Goal: Task Accomplishment & Management: Use online tool/utility

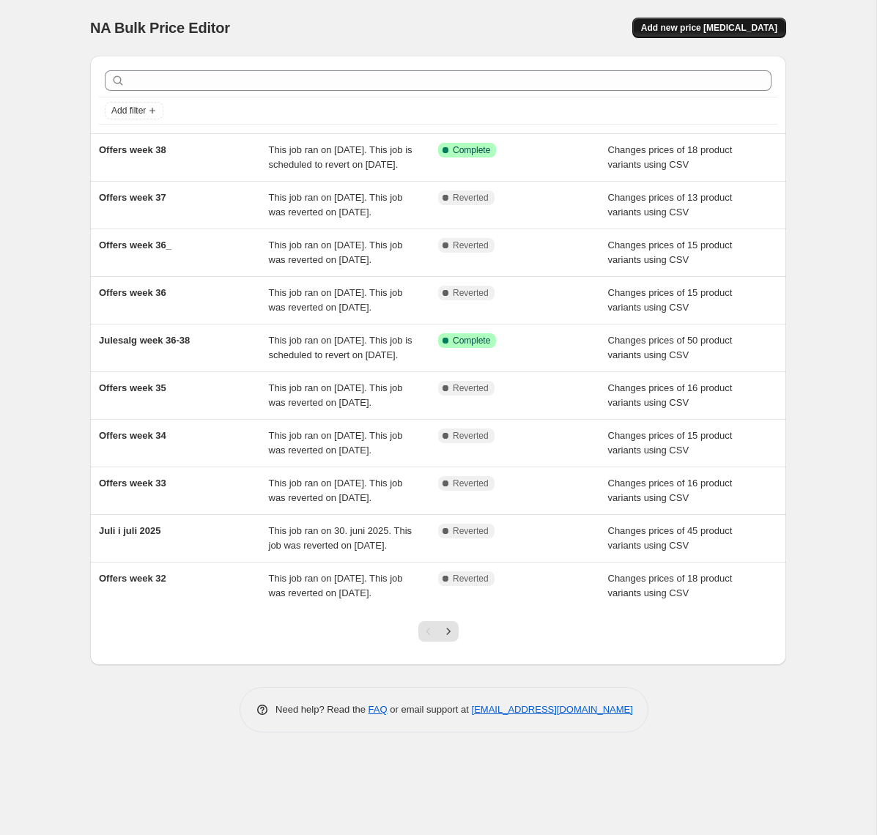
click at [713, 27] on span "Add new price change job" at bounding box center [709, 28] width 136 height 12
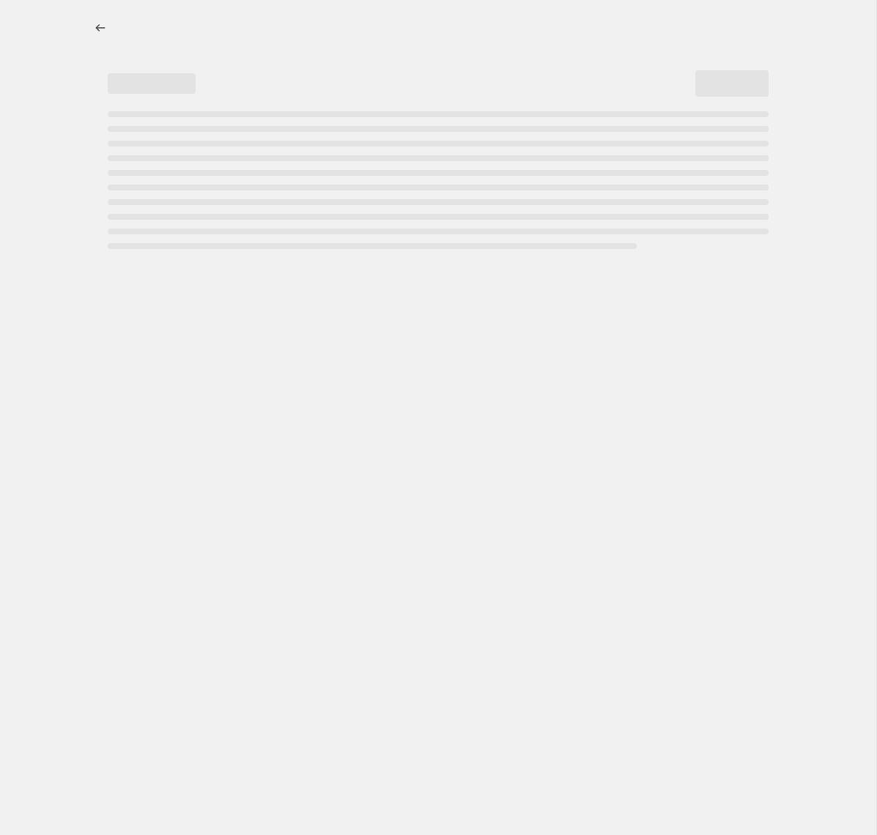
select select "percentage"
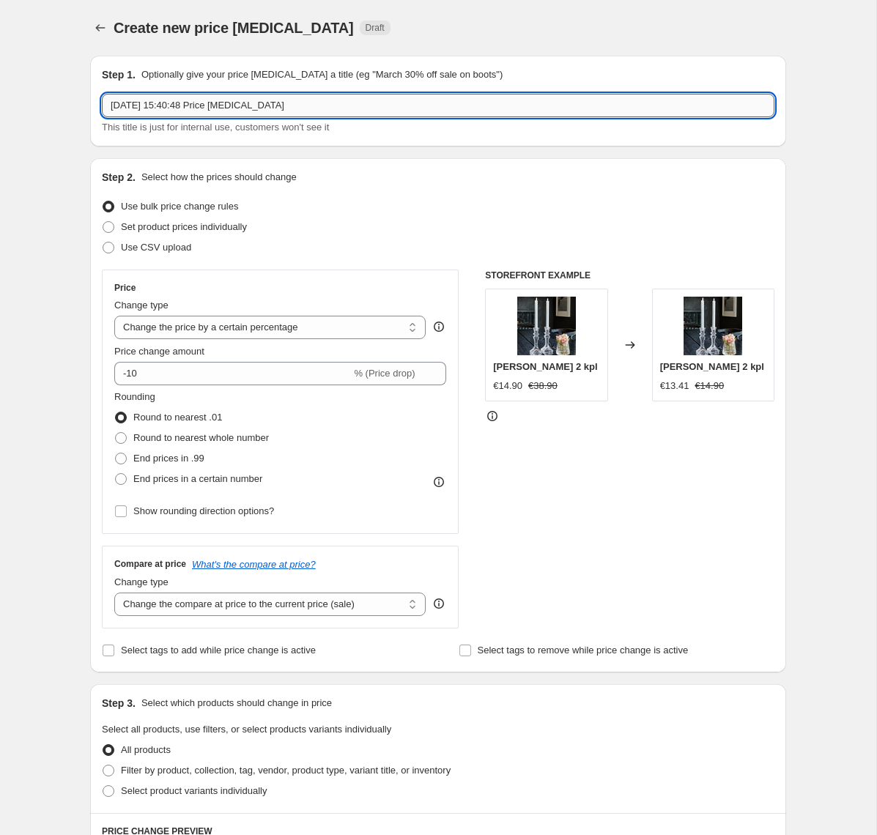
drag, startPoint x: 228, startPoint y: 99, endPoint x: -148, endPoint y: 70, distance: 377.1
click at [102, 94] on input "19. sep. 2025, 15:40:48 Price change job" at bounding box center [438, 105] width 673 height 23
type input "Offers week 39"
click at [106, 248] on span at bounding box center [109, 248] width 12 height 12
click at [103, 243] on input "Use CSV upload" at bounding box center [103, 242] width 1 height 1
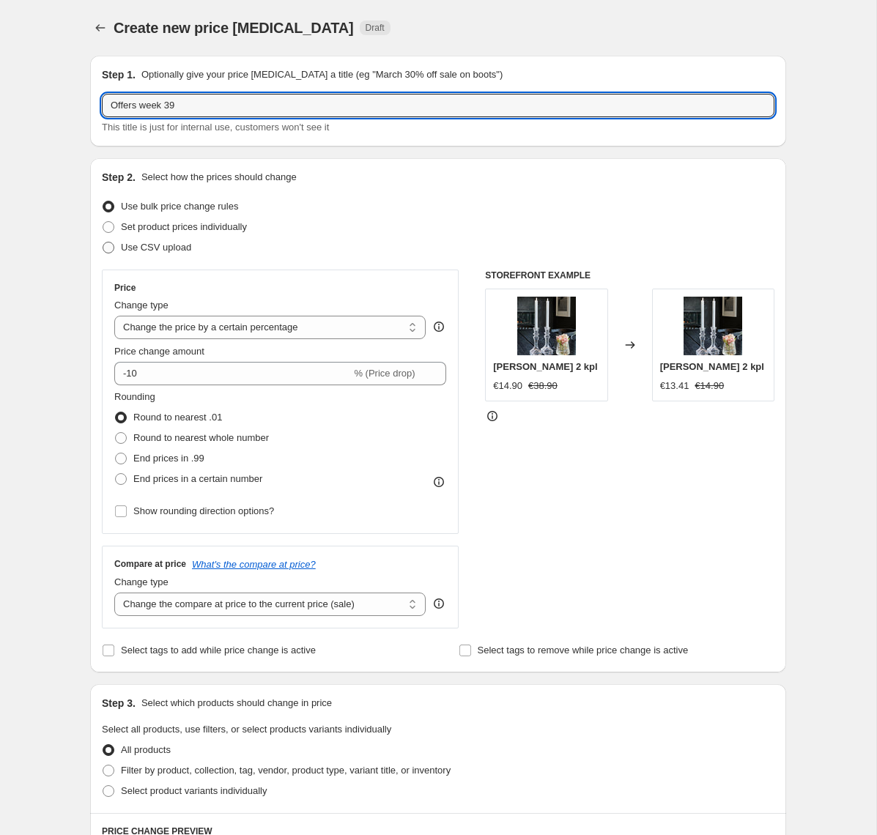
radio input "true"
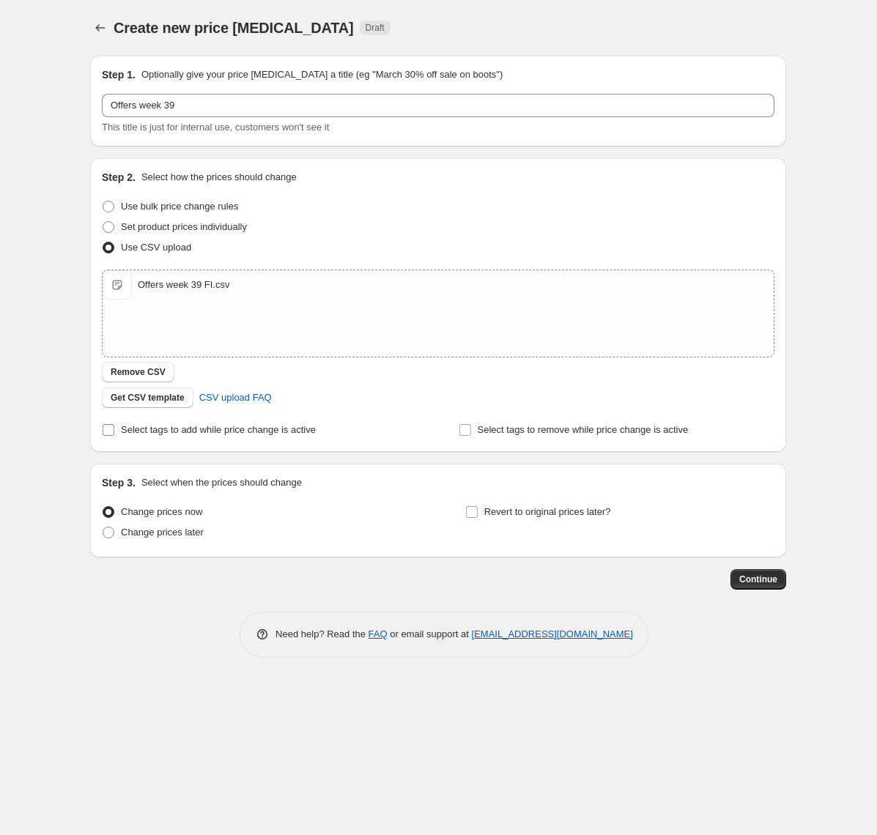
click at [109, 431] on input "Select tags to add while price change is active" at bounding box center [109, 430] width 12 height 12
checkbox input "true"
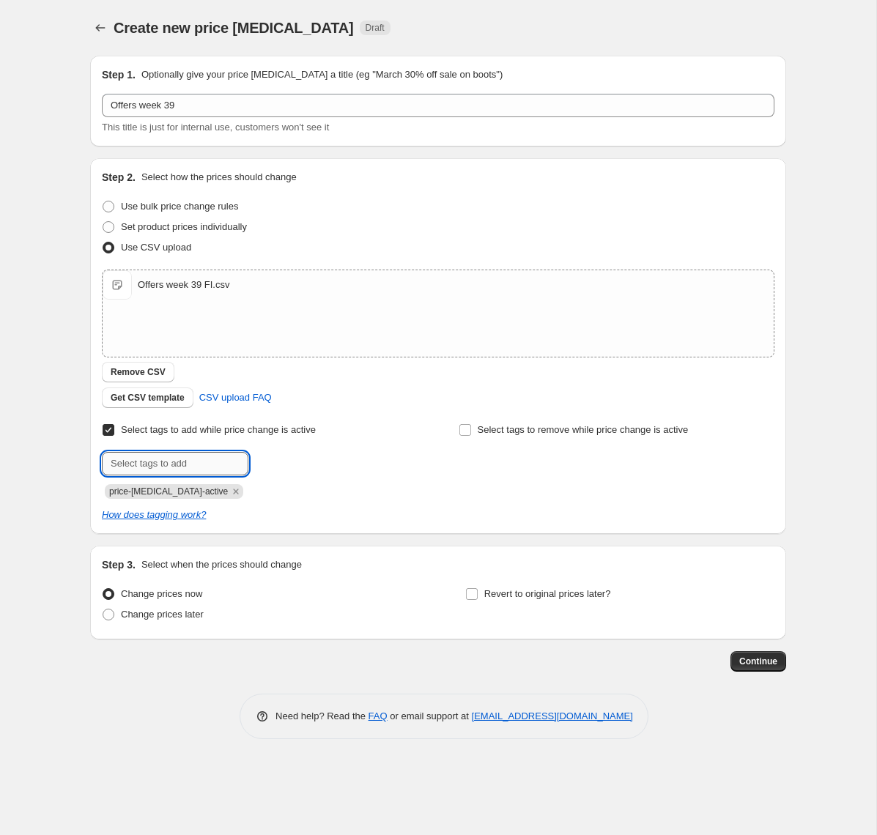
click at [191, 460] on input "text" at bounding box center [175, 463] width 147 height 23
type input "campaign_weekly"
click at [297, 467] on span "campaign_wee..." at bounding box center [316, 462] width 70 height 10
click at [110, 616] on span at bounding box center [109, 615] width 12 height 12
click at [103, 610] on input "Change prices later" at bounding box center [103, 609] width 1 height 1
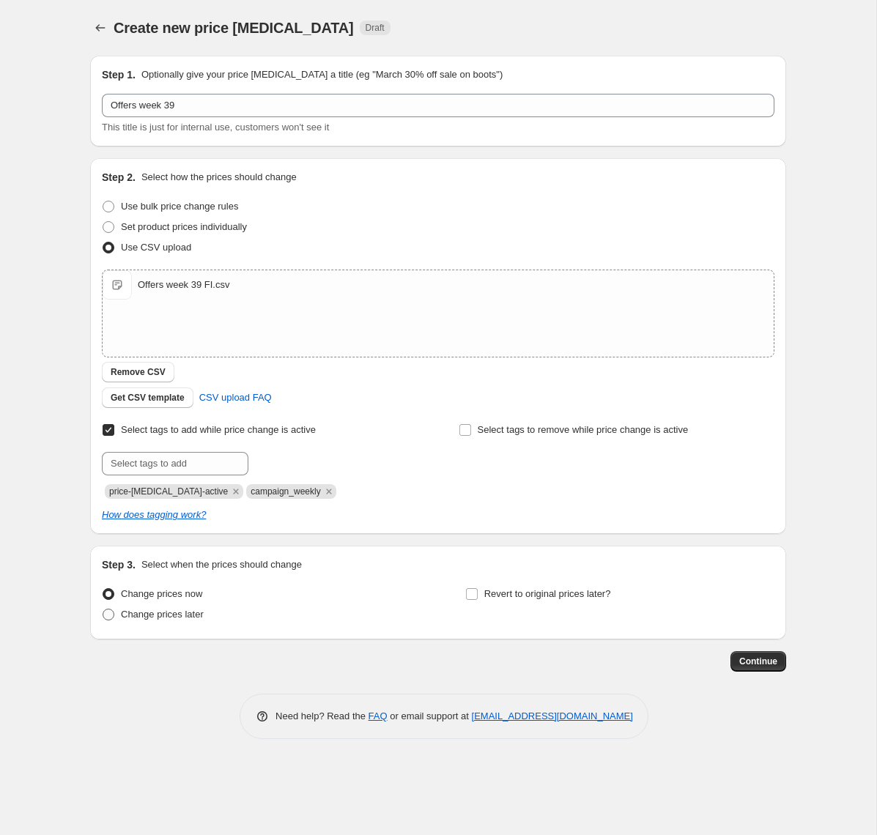
radio input "true"
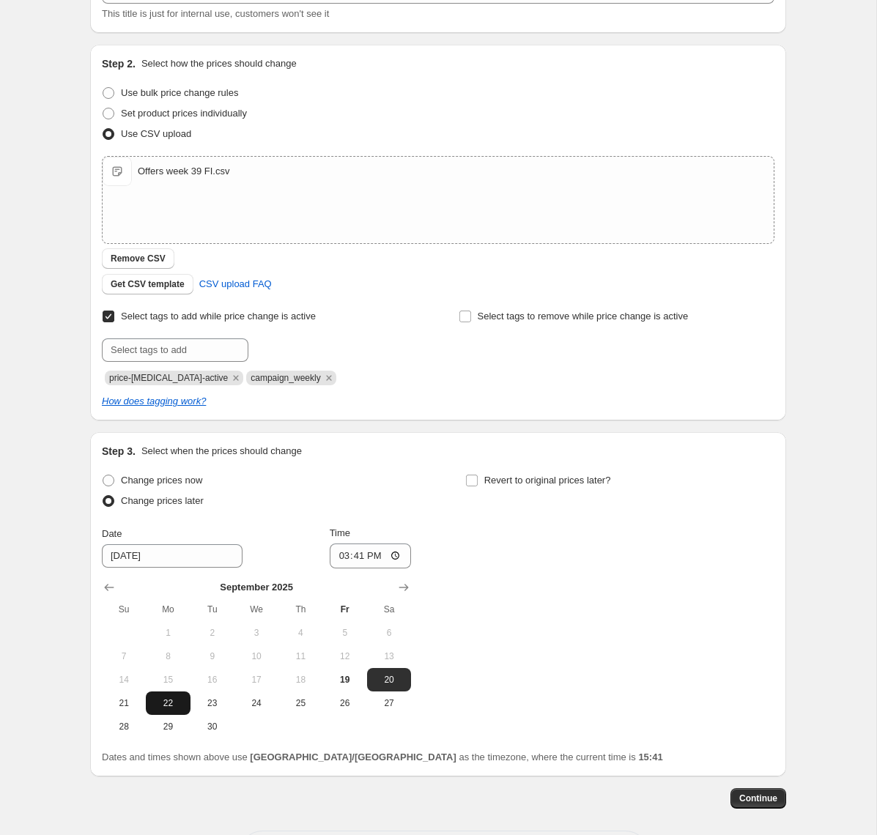
scroll to position [117, 0]
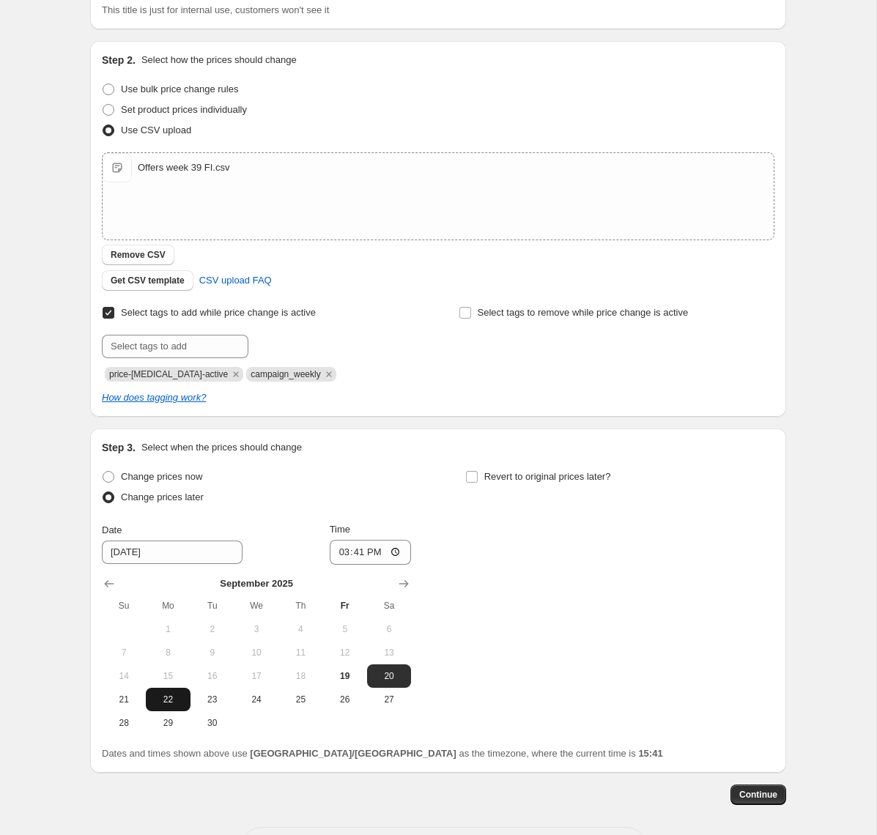
click at [185, 706] on button "22" at bounding box center [168, 699] width 44 height 23
type input "9/22/2025"
click at [381, 557] on input "15:41" at bounding box center [371, 552] width 82 height 25
type input "15:00"
click at [474, 480] on input "Revert to original prices later?" at bounding box center [472, 477] width 12 height 12
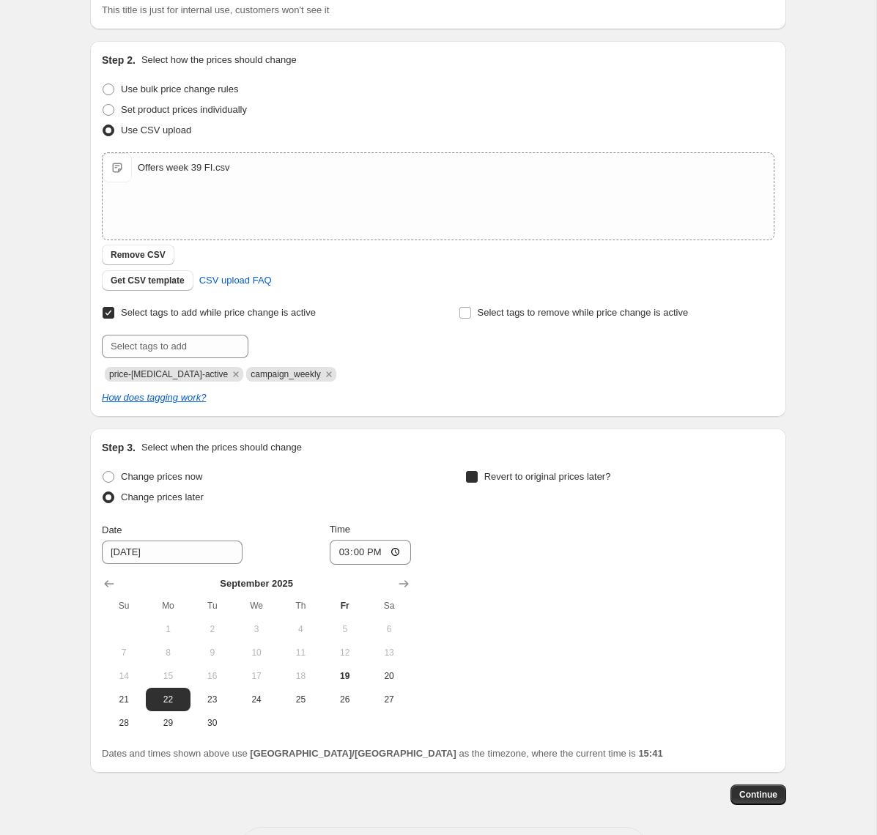
checkbox input "true"
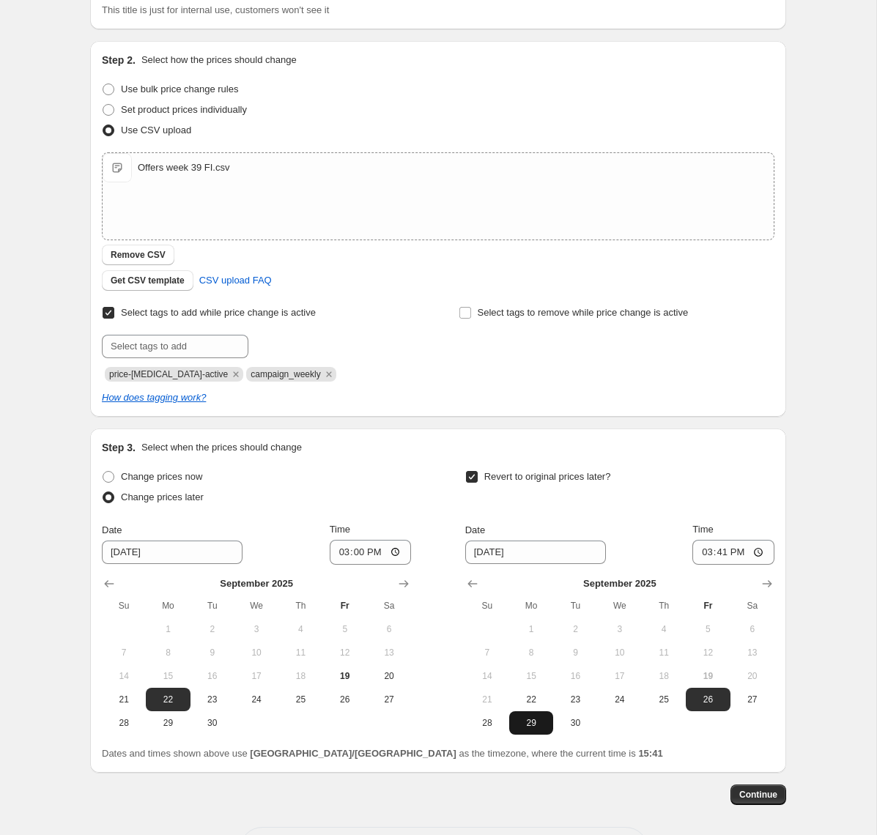
click at [536, 724] on span "29" at bounding box center [531, 723] width 32 height 12
type input "9/29/2025"
click at [741, 555] on input "15:41" at bounding box center [734, 552] width 82 height 25
type input "14:55"
click at [768, 790] on span "Continue" at bounding box center [758, 795] width 38 height 12
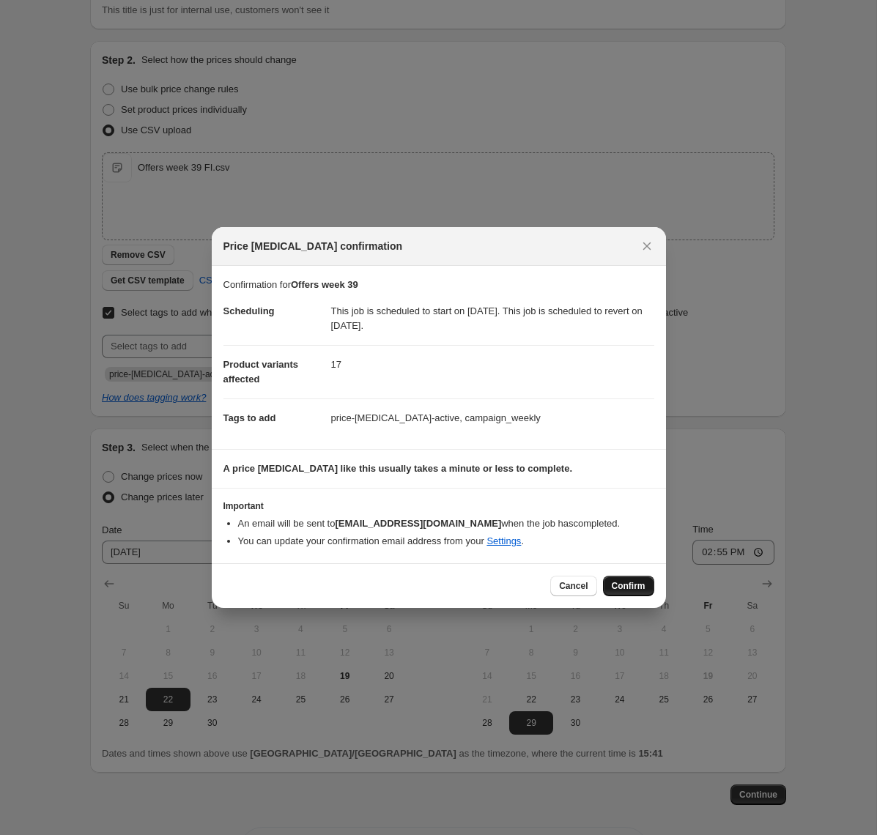
click at [629, 587] on span "Confirm" at bounding box center [629, 586] width 34 height 12
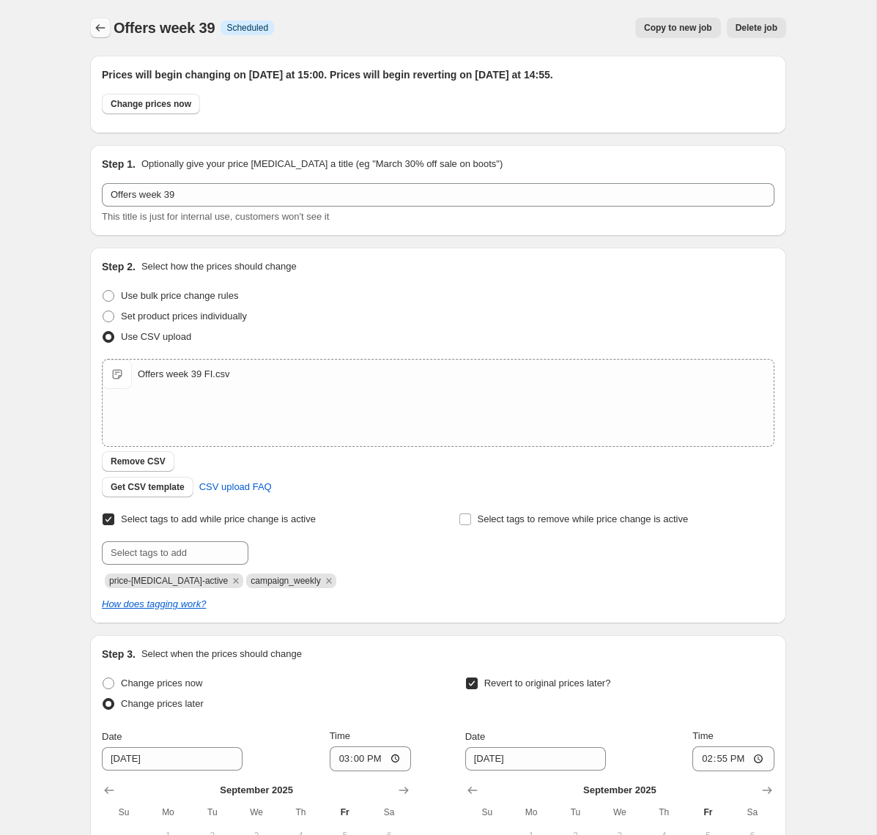
click at [99, 23] on icon "Price change jobs" at bounding box center [100, 28] width 15 height 15
